Goal: Obtain resource: Obtain resource

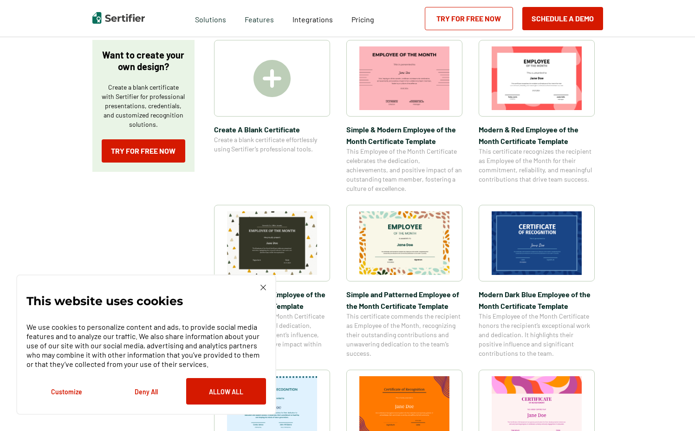
scroll to position [166, 0]
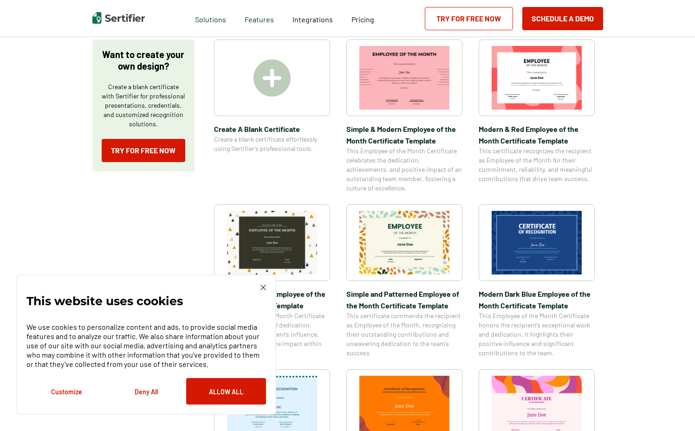
click at [416, 243] on img at bounding box center [404, 243] width 90 height 64
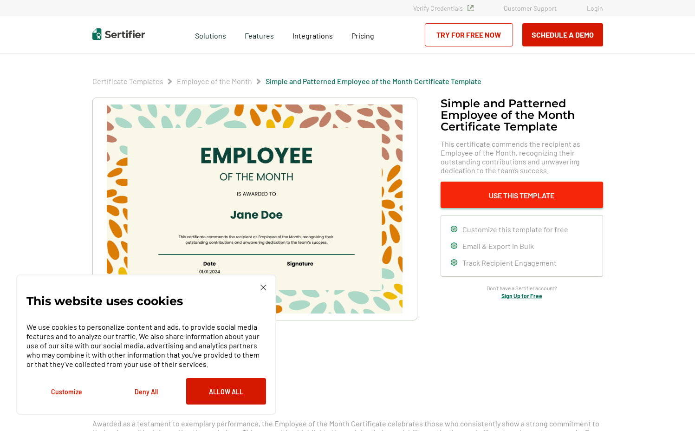
click at [472, 195] on button "Use This Template" at bounding box center [522, 195] width 162 height 26
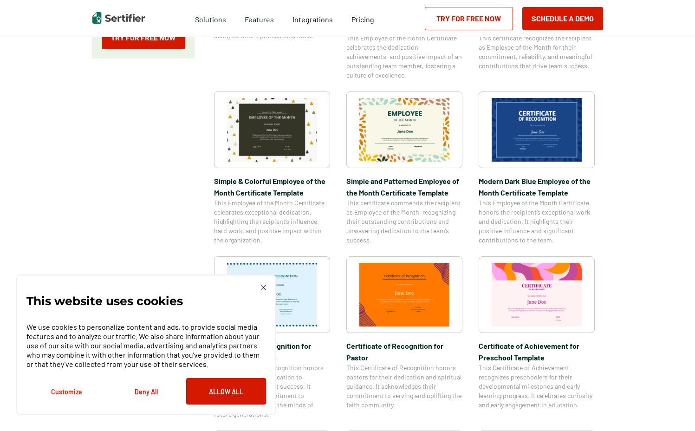
scroll to position [360, 0]
